Goal: Task Accomplishment & Management: Use online tool/utility

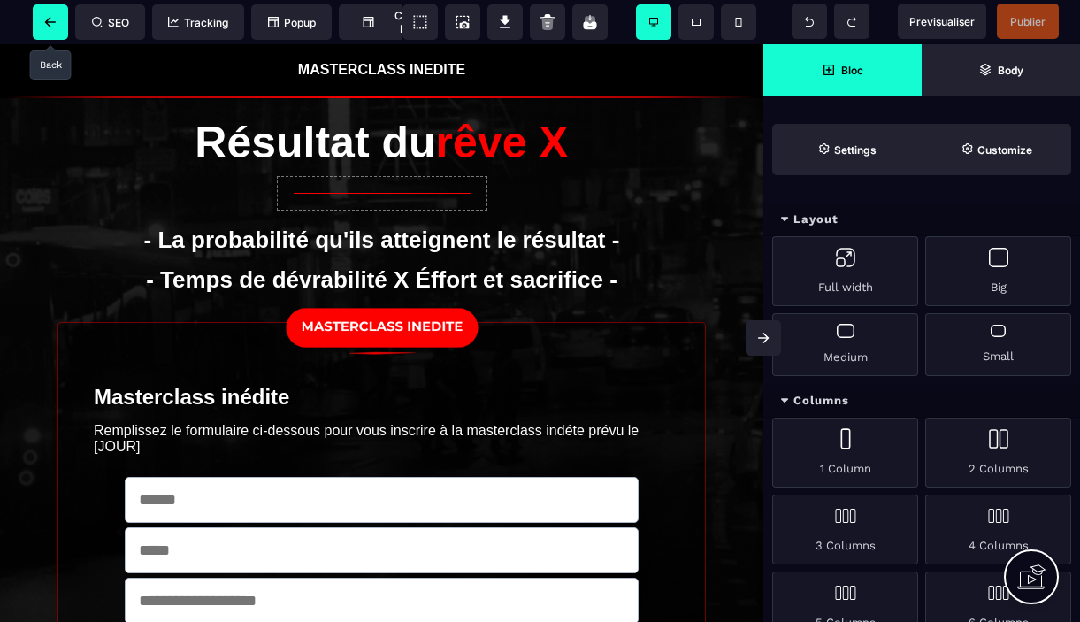
click at [54, 23] on icon at bounding box center [51, 22] width 18 height 11
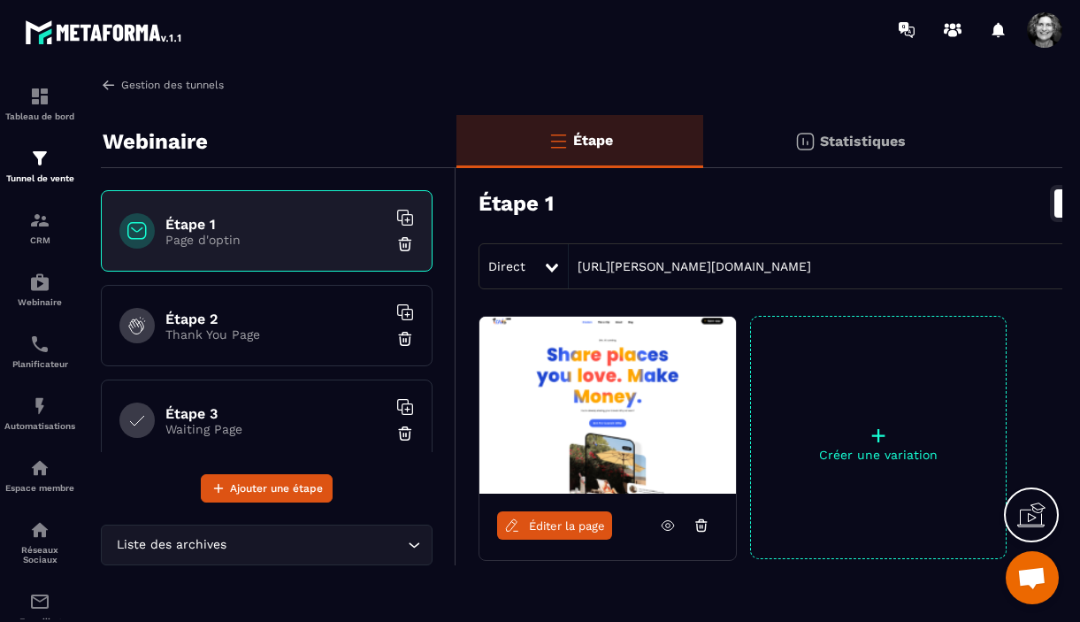
click at [123, 84] on link "Gestion des tunnels" at bounding box center [162, 85] width 123 height 16
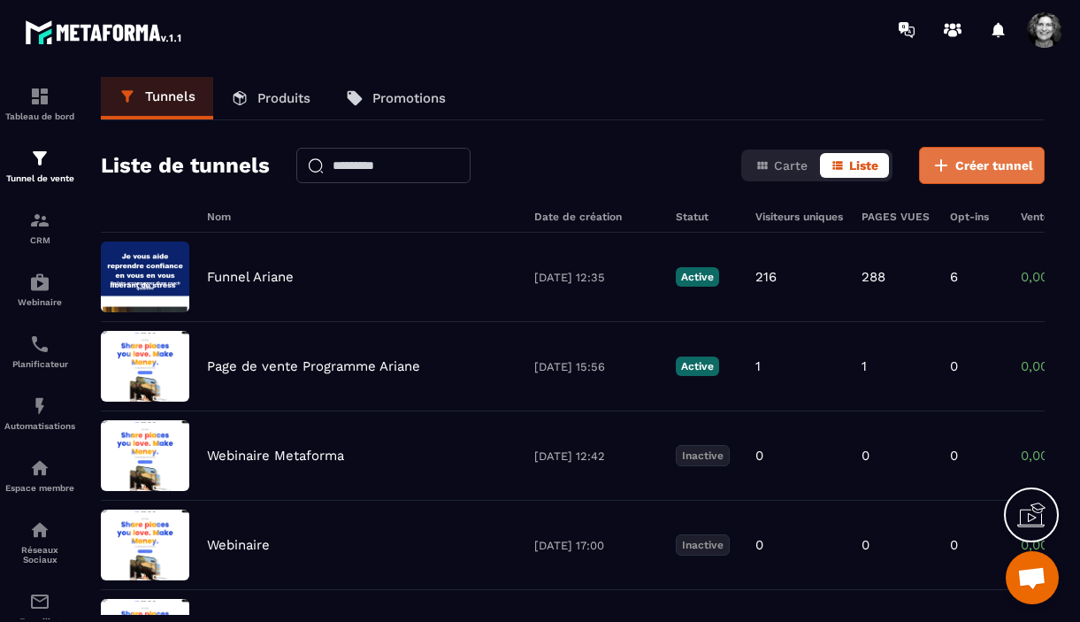
click at [996, 166] on span "Créer tunnel" at bounding box center [994, 166] width 78 height 18
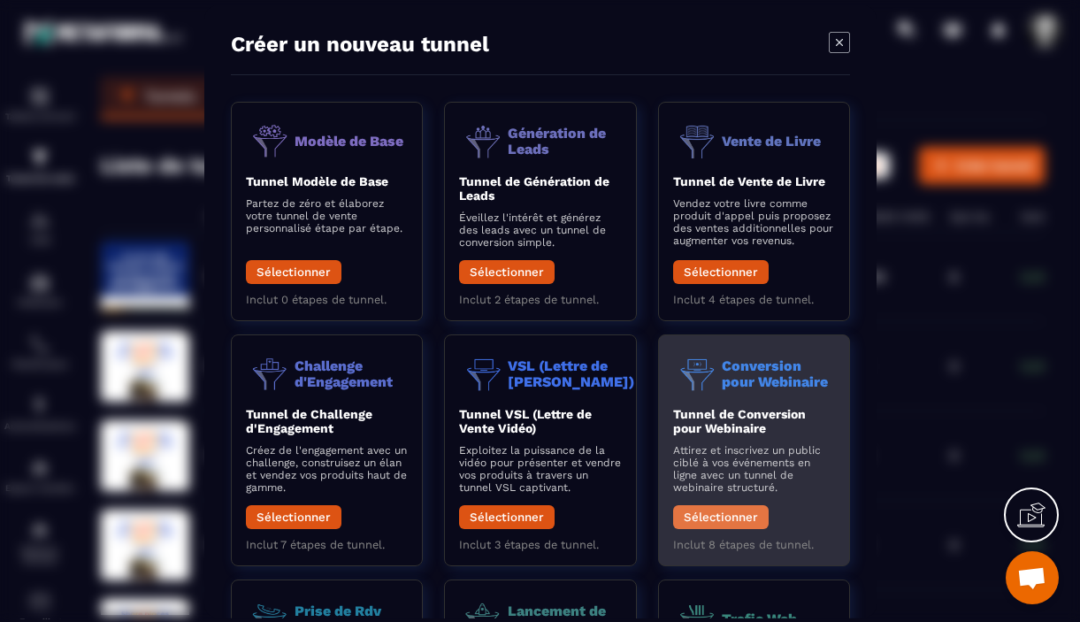
click at [732, 518] on button "Sélectionner" at bounding box center [720, 516] width 96 height 24
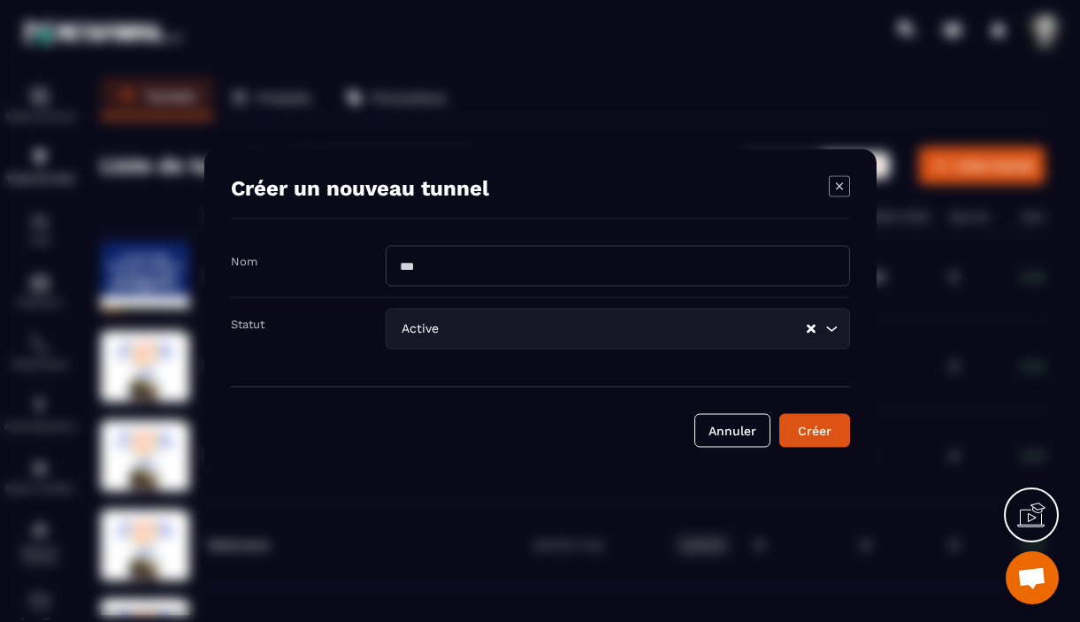
click at [539, 262] on input "Modal window" at bounding box center [618, 265] width 464 height 41
type input "**********"
click at [833, 327] on icon "Search for option" at bounding box center [832, 328] width 18 height 18
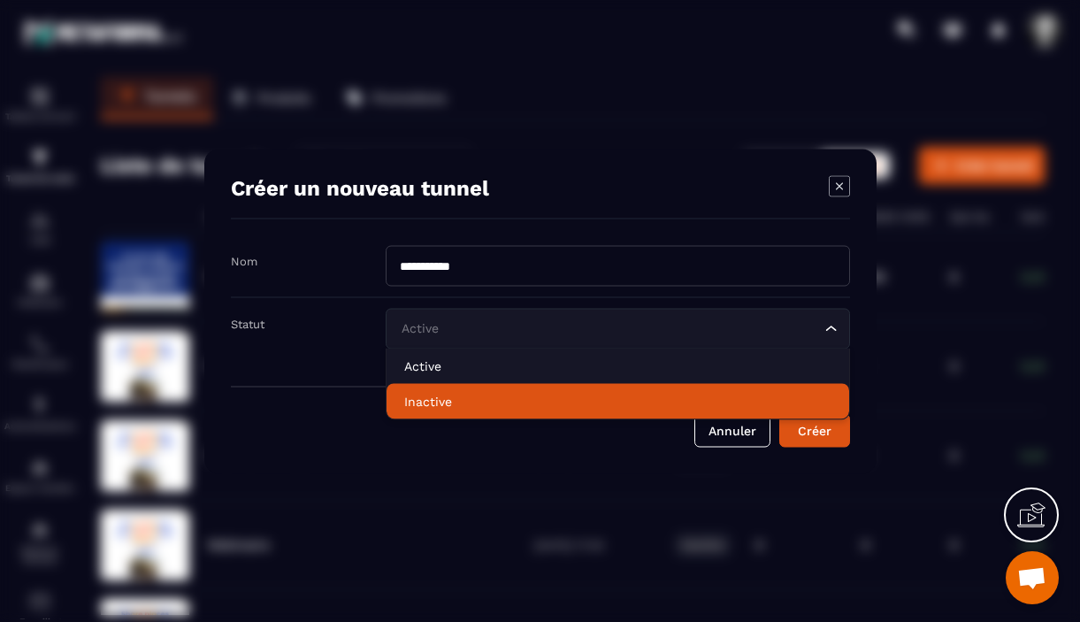
click at [477, 406] on p "Inactive" at bounding box center [617, 401] width 427 height 18
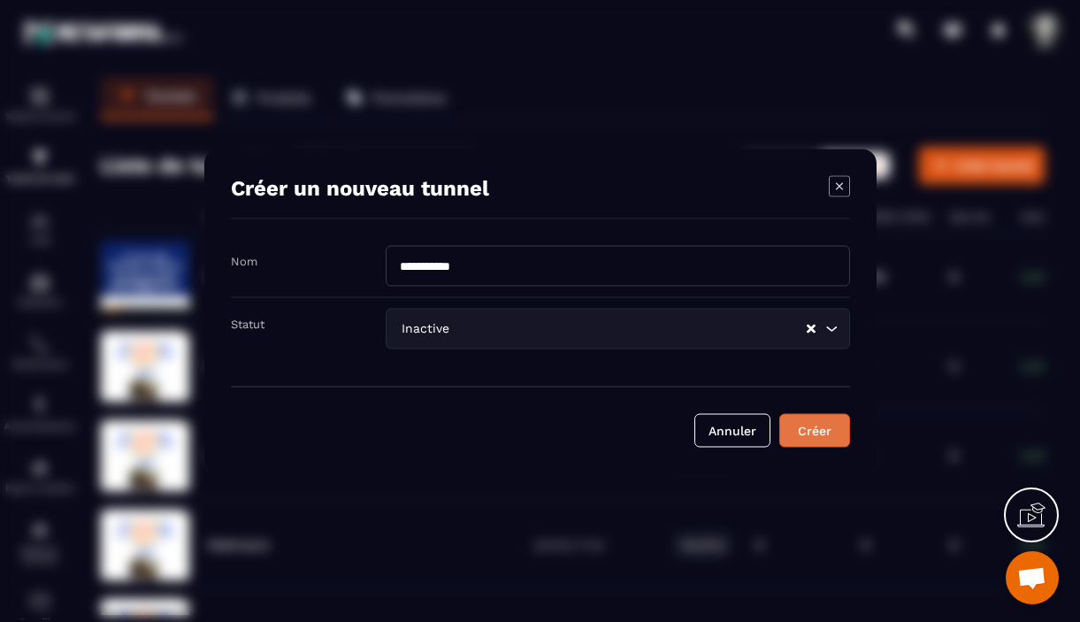
click at [815, 433] on div "Créer" at bounding box center [815, 430] width 48 height 18
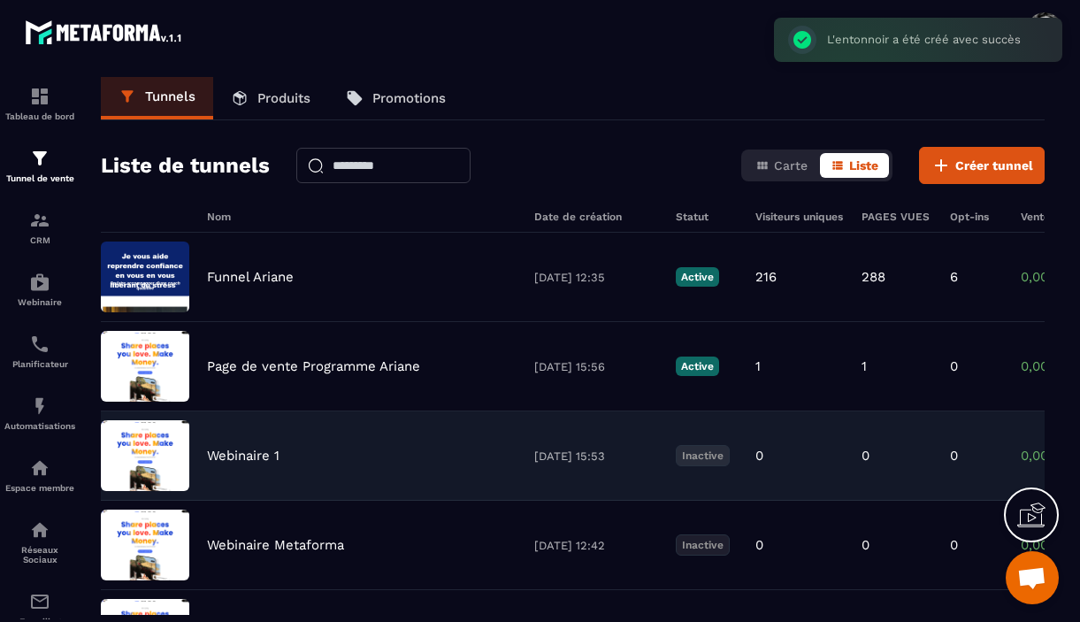
click at [246, 457] on p "Webinaire 1" at bounding box center [243, 456] width 73 height 16
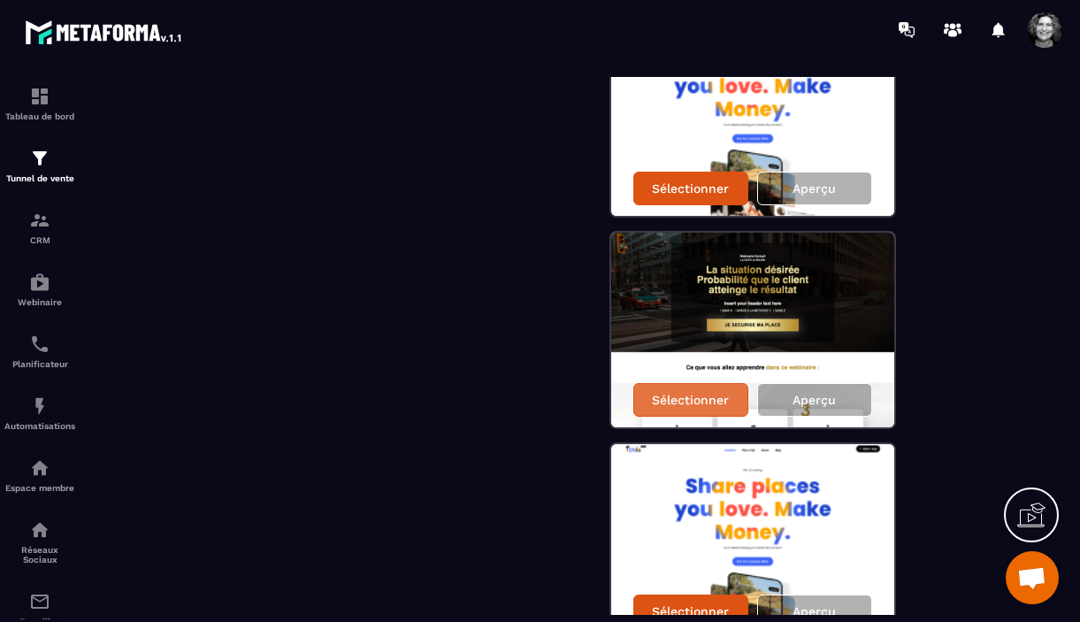
scroll to position [2102, 0]
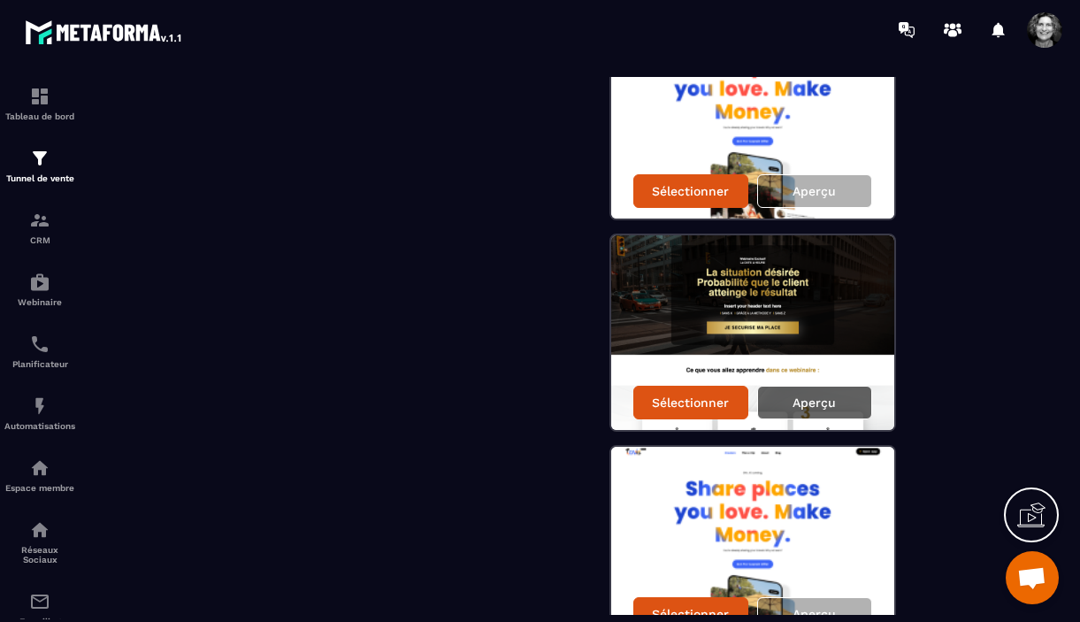
click at [815, 402] on p "Aperçu" at bounding box center [814, 402] width 43 height 14
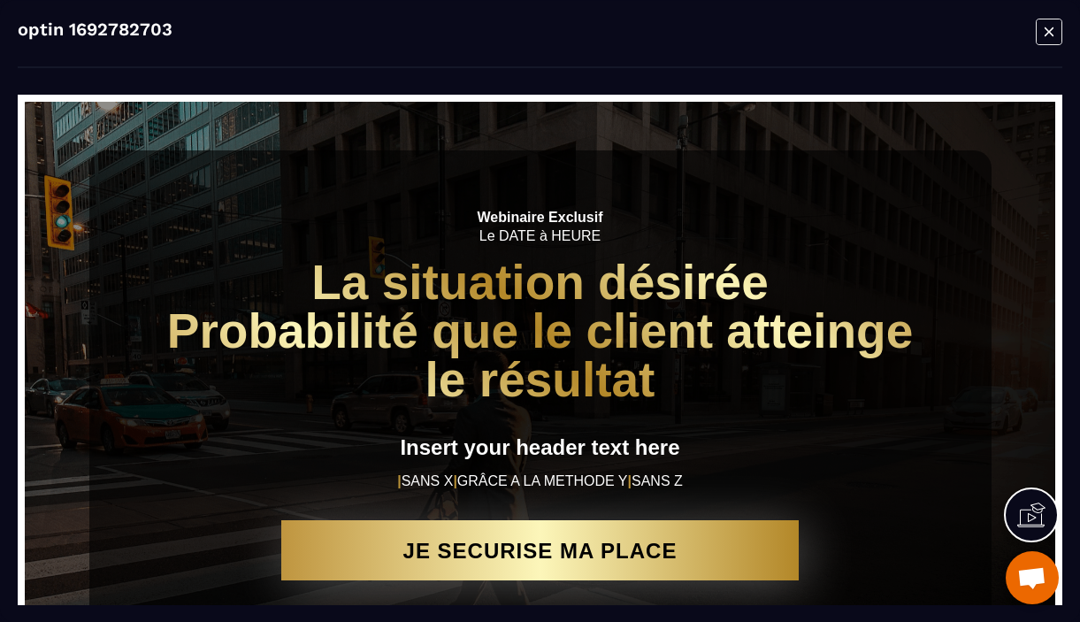
scroll to position [0, 0]
click at [923, 136] on div "Webinaire Exclusif Le DATE à HEURE La situation désirée Probabilité que le clie…" at bounding box center [540, 391] width 1004 height 554
click at [1047, 31] on icon "Modal window" at bounding box center [1049, 31] width 27 height 27
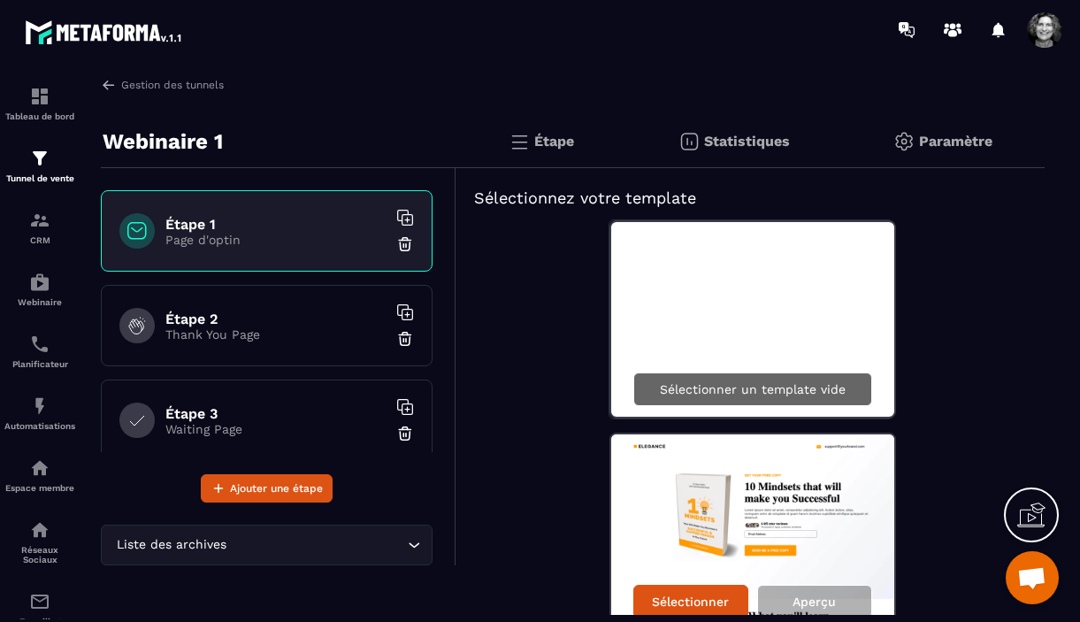
click at [741, 395] on p "Sélectionner un template vide" at bounding box center [753, 389] width 186 height 14
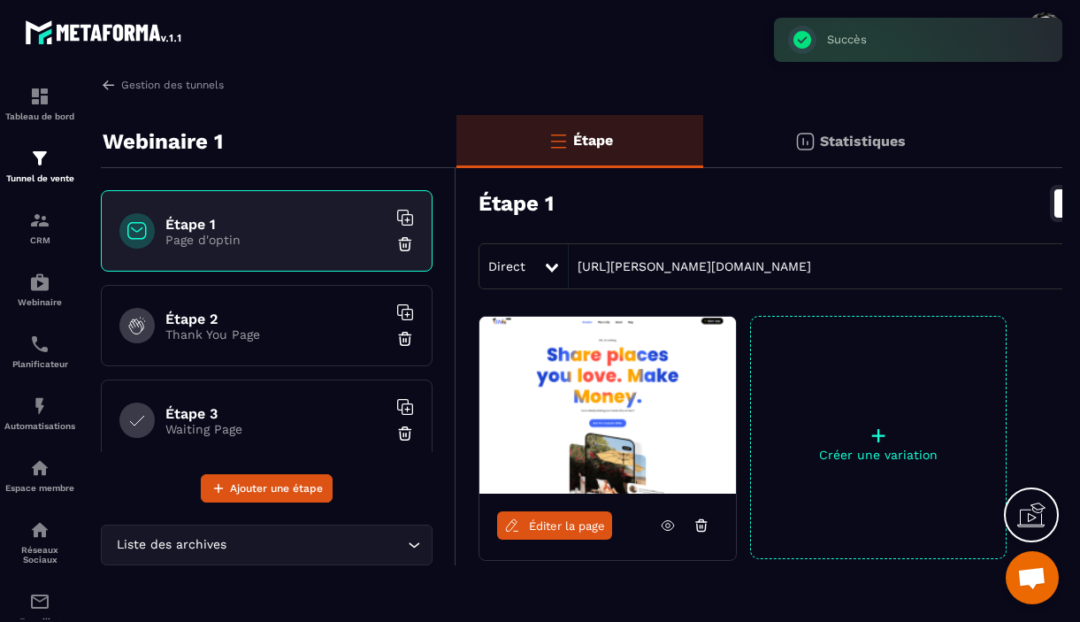
click at [549, 529] on span "Éditer la page" at bounding box center [567, 525] width 76 height 13
